Goal: Information Seeking & Learning: Learn about a topic

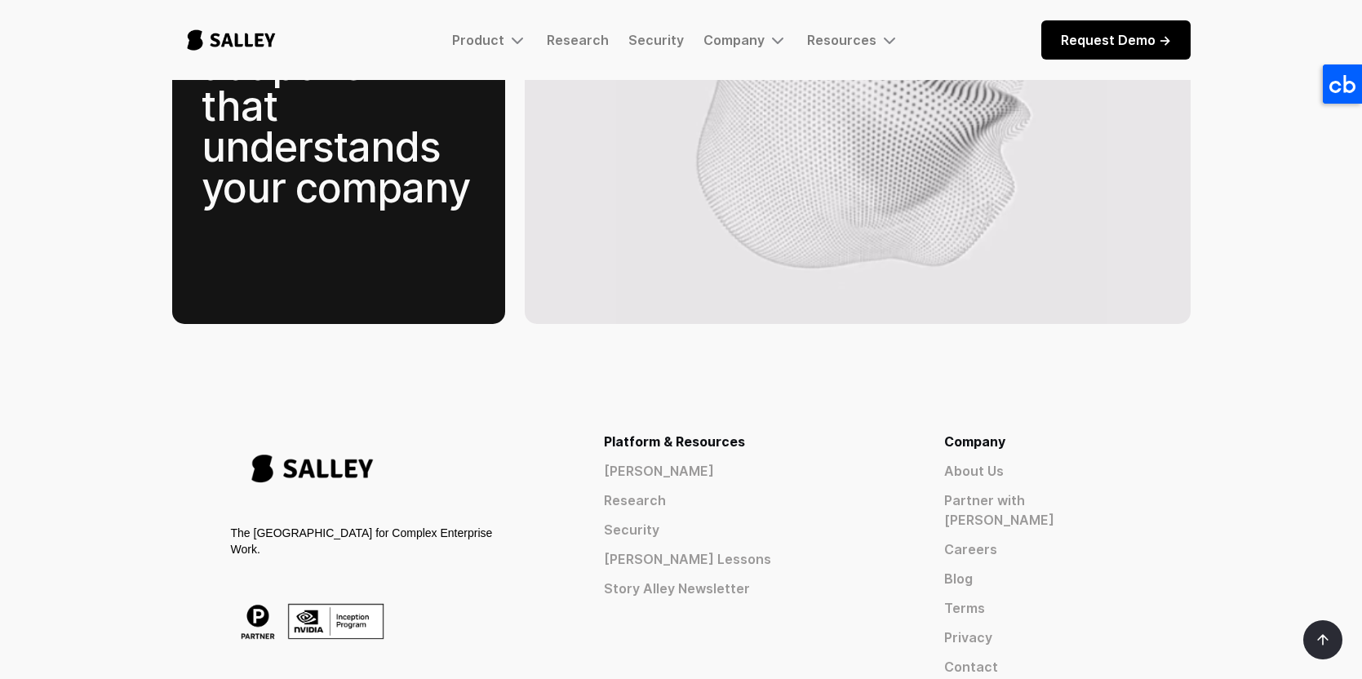
scroll to position [2482, 0]
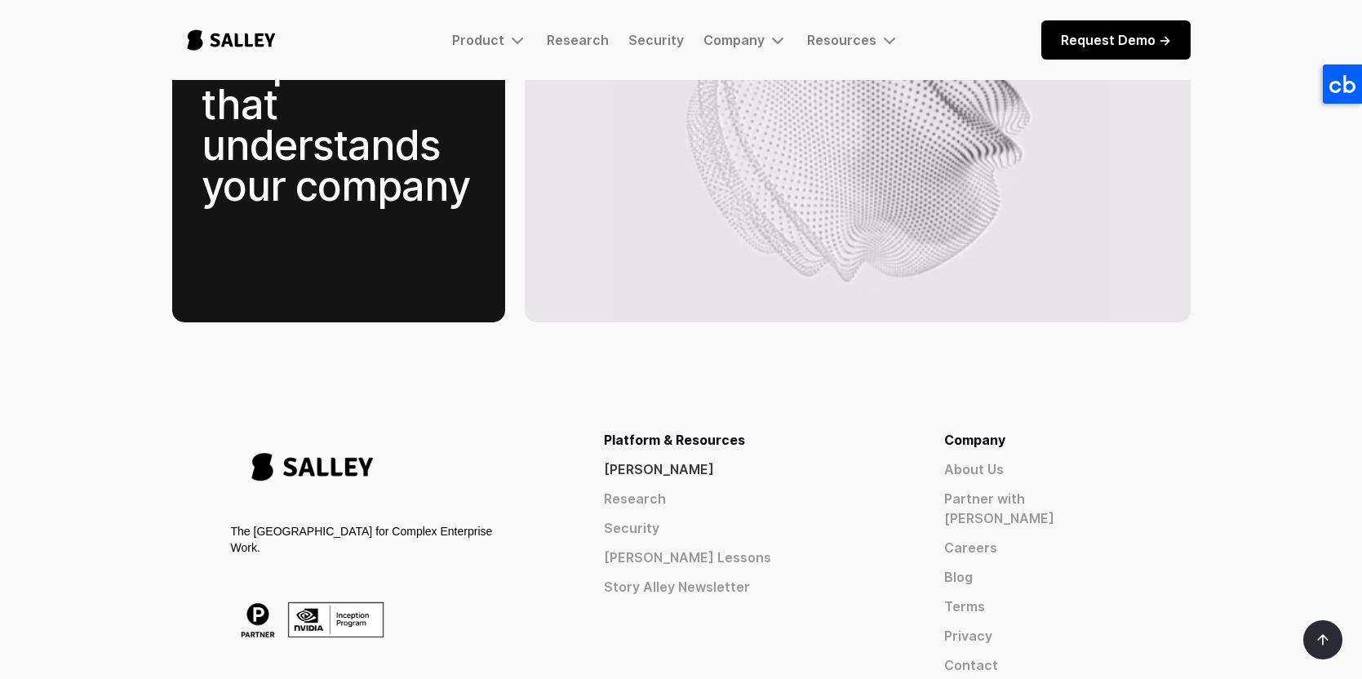
click at [807, 459] on link "[PERSON_NAME]" at bounding box center [745, 469] width 282 height 20
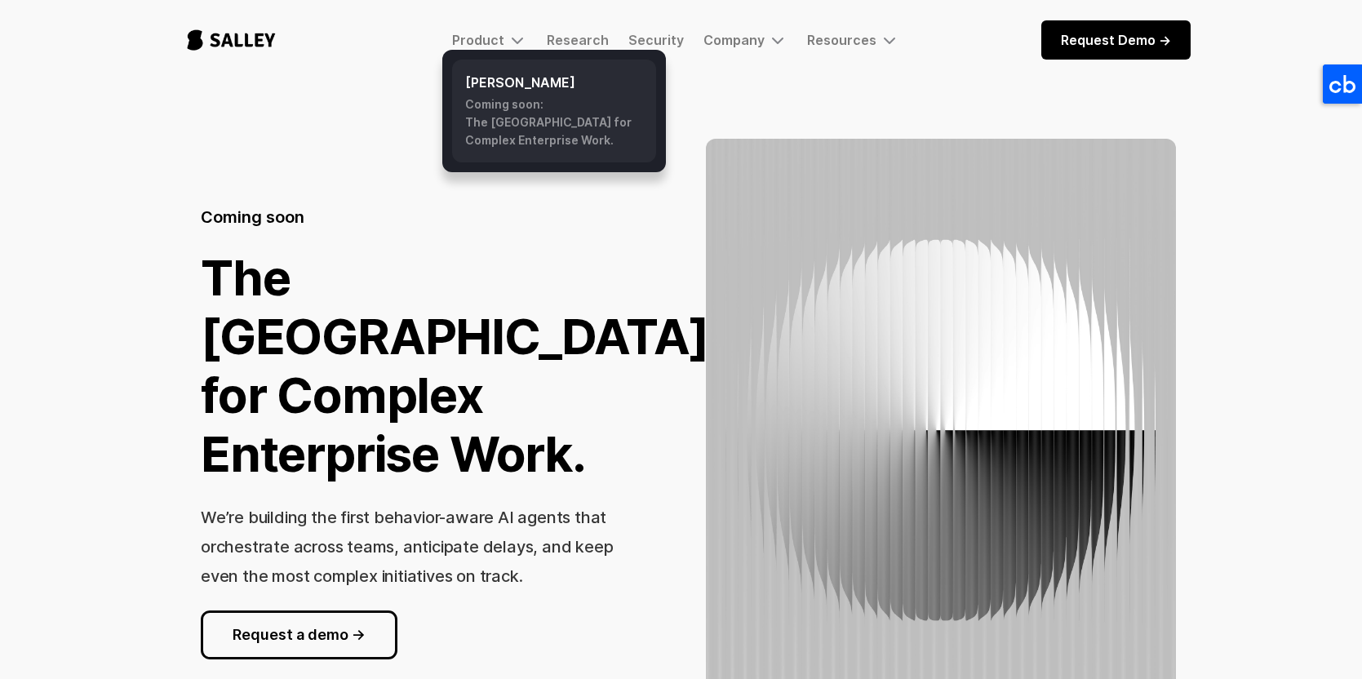
click at [535, 138] on div "Coming soon: The AI Nerve Center for Complex Enterprise Work." at bounding box center [554, 122] width 178 height 54
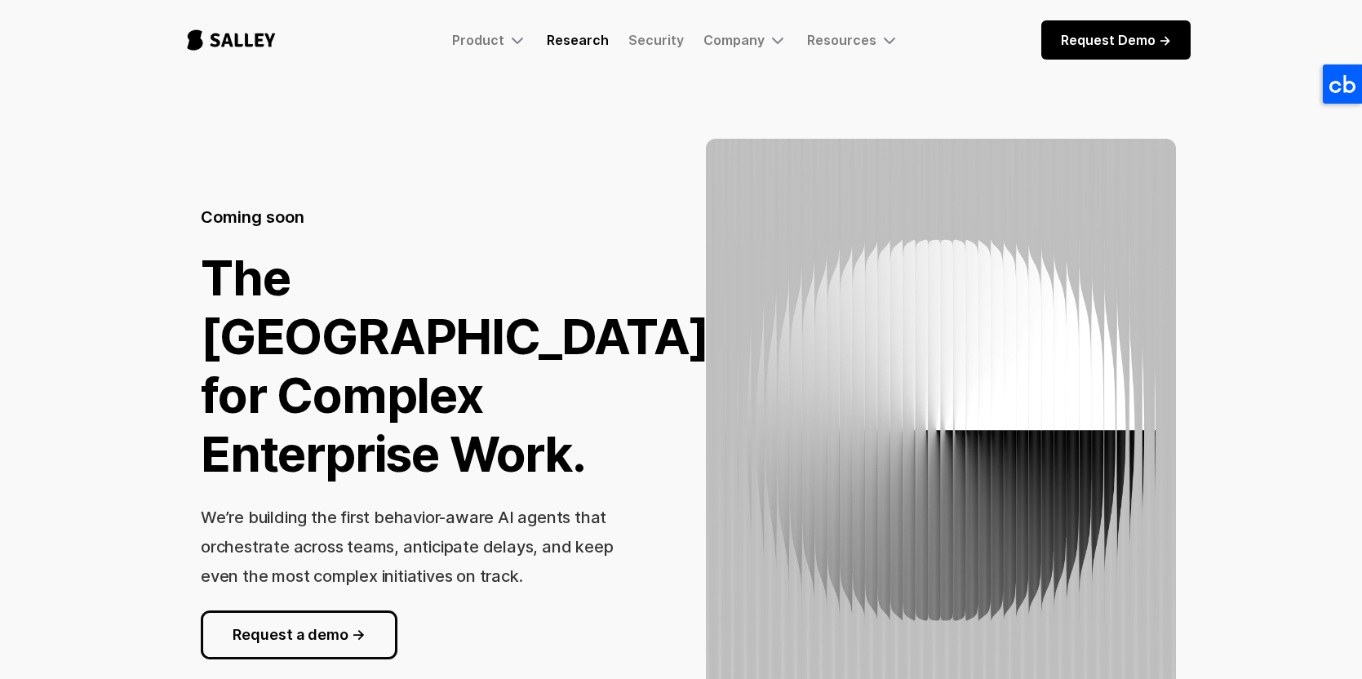
click at [574, 43] on link "Research" at bounding box center [578, 40] width 62 height 16
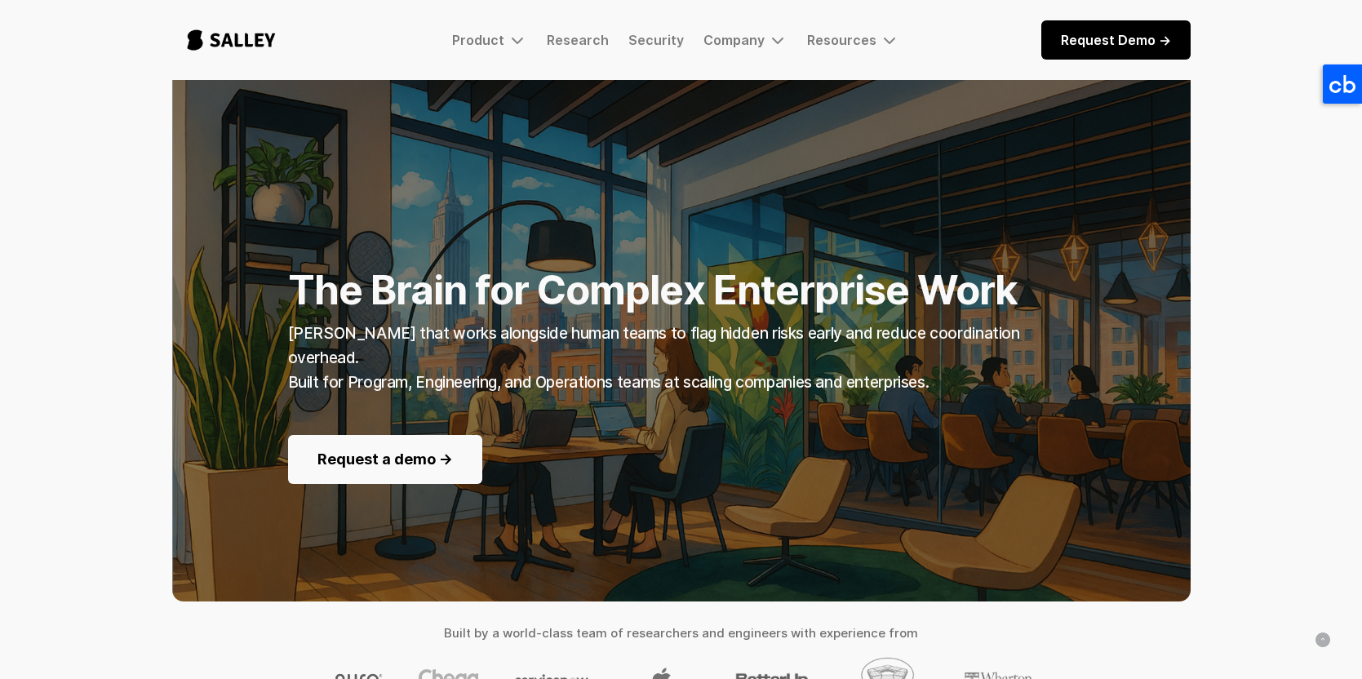
scroll to position [176, 0]
